Goal: Task Accomplishment & Management: Manage account settings

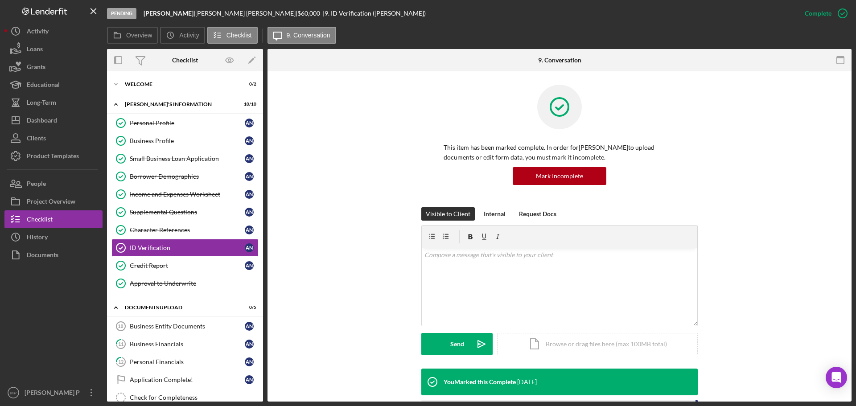
scroll to position [535, 0]
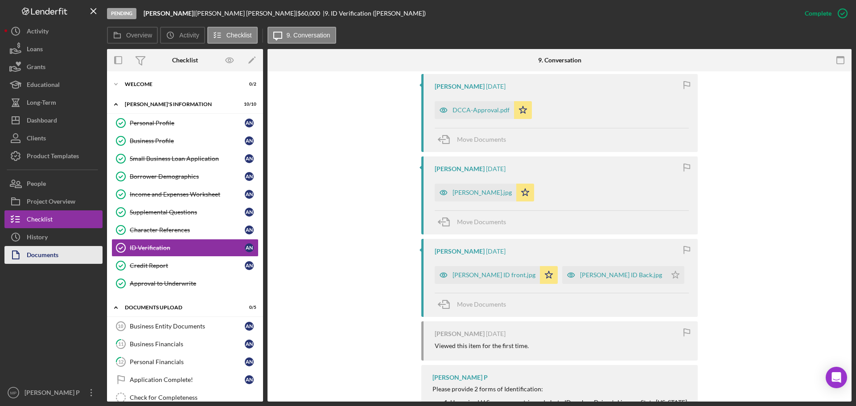
drag, startPoint x: 55, startPoint y: 310, endPoint x: 62, endPoint y: 252, distance: 58.9
click at [55, 310] on div at bounding box center [53, 324] width 98 height 120
drag, startPoint x: 164, startPoint y: 140, endPoint x: 169, endPoint y: 136, distance: 6.7
click at [164, 140] on div "Business Profile" at bounding box center [187, 140] width 115 height 7
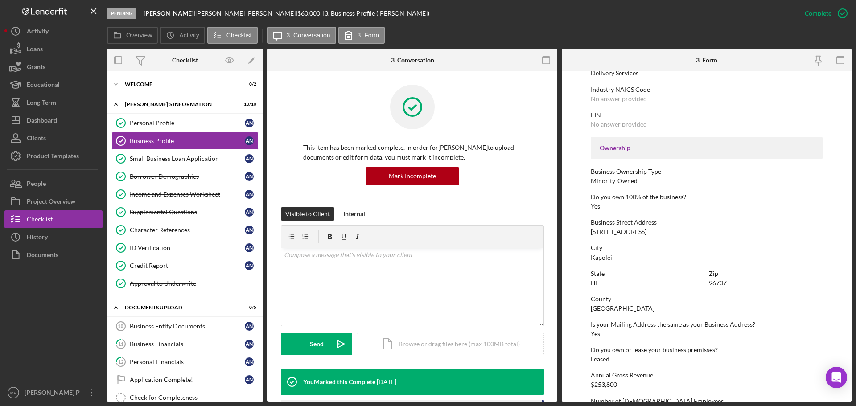
scroll to position [267, 0]
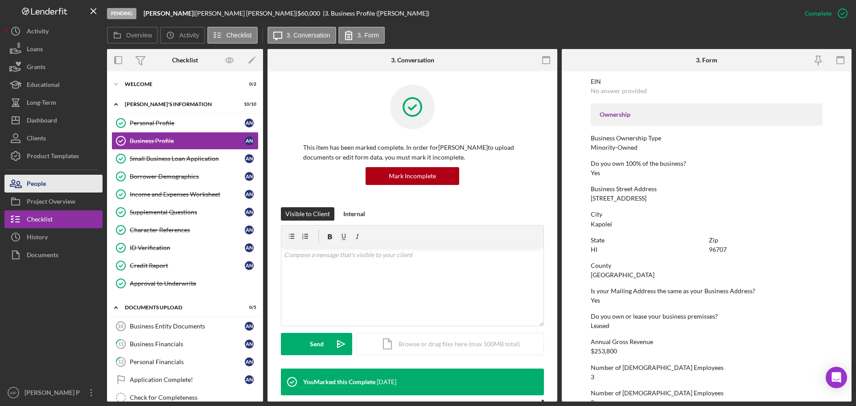
click at [52, 181] on button "People" at bounding box center [53, 184] width 98 height 18
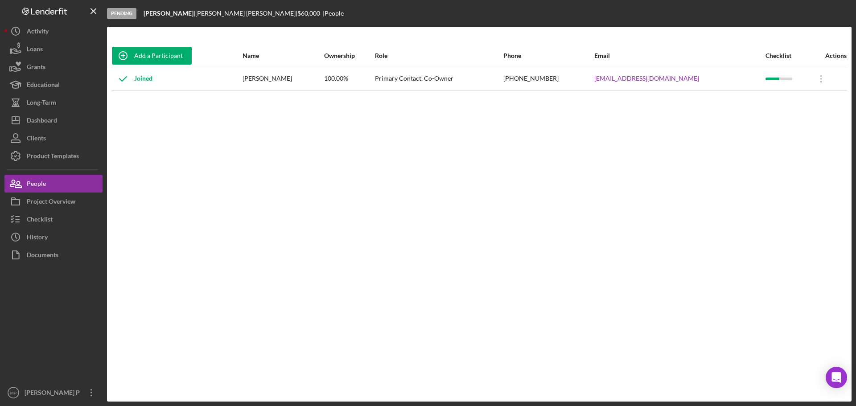
click at [22, 306] on div at bounding box center [53, 324] width 98 height 120
